Goal: Entertainment & Leisure: Browse casually

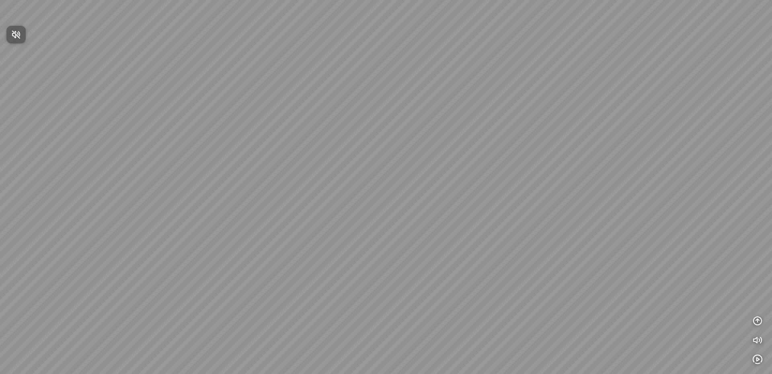
drag, startPoint x: 401, startPoint y: 101, endPoint x: 472, endPoint y: 120, distance: 73.2
click at [483, 120] on div at bounding box center [386, 187] width 772 height 374
drag, startPoint x: 346, startPoint y: 121, endPoint x: 352, endPoint y: 111, distance: 11.5
click at [352, 111] on div at bounding box center [386, 187] width 772 height 374
